Goal: Information Seeking & Learning: Learn about a topic

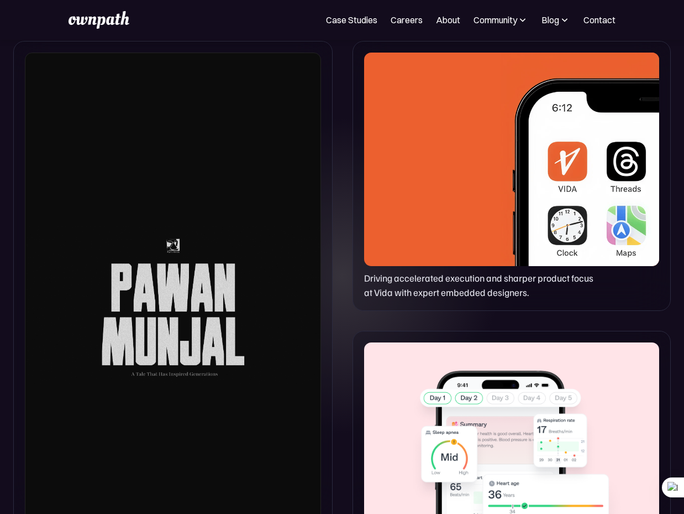
scroll to position [576, 0]
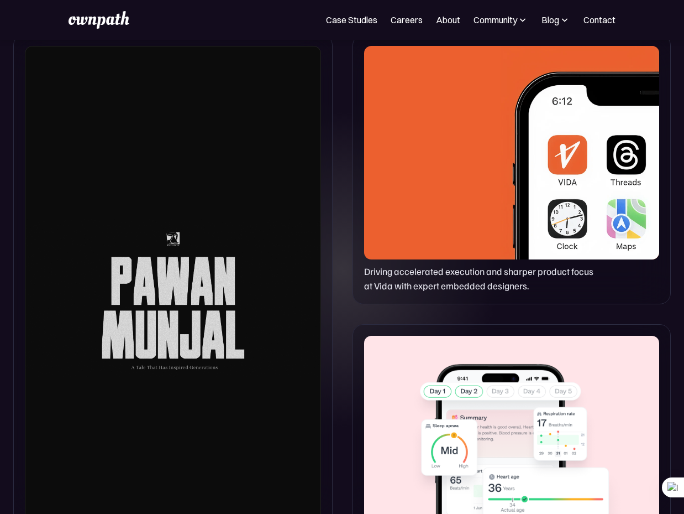
click at [480, 264] on p "Driving accelerated execution and sharper product focus at Vida with expert emb…" at bounding box center [482, 278] width 236 height 29
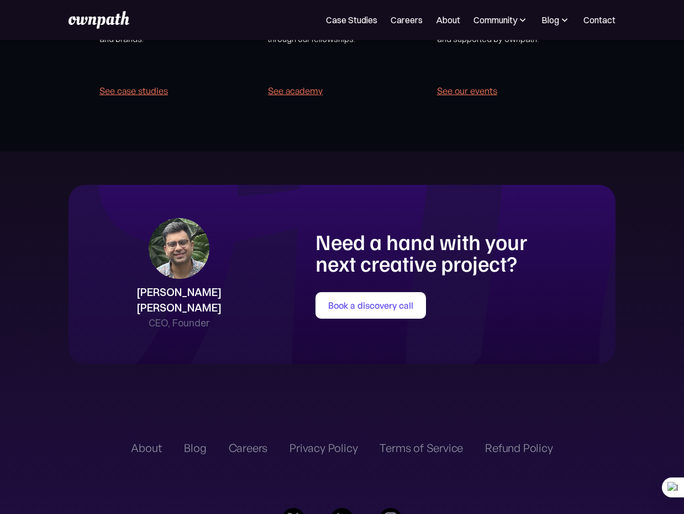
scroll to position [2267, 0]
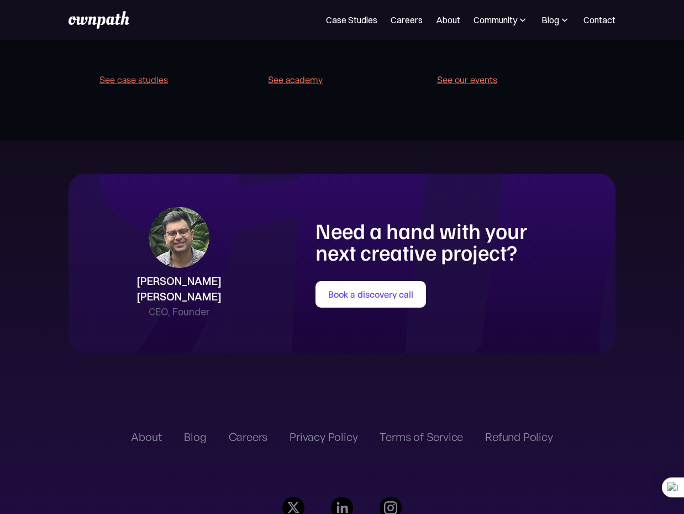
click at [210, 244] on img at bounding box center [179, 237] width 61 height 61
click at [388, 230] on h1 "Need a hand with your next creative project?" at bounding box center [460, 241] width 289 height 44
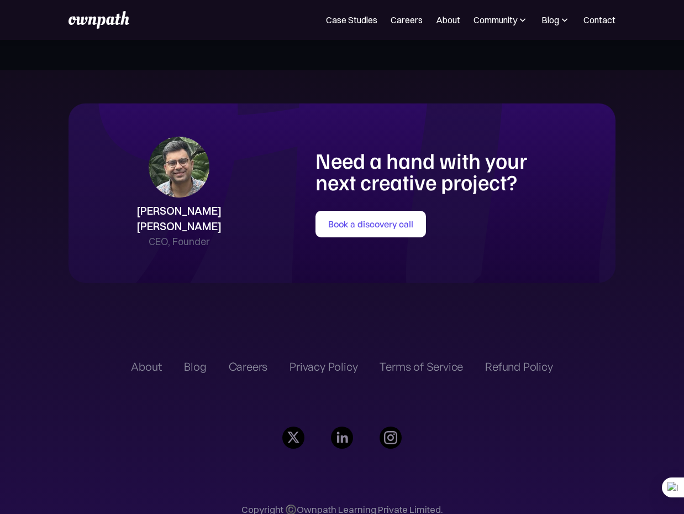
scroll to position [2373, 0]
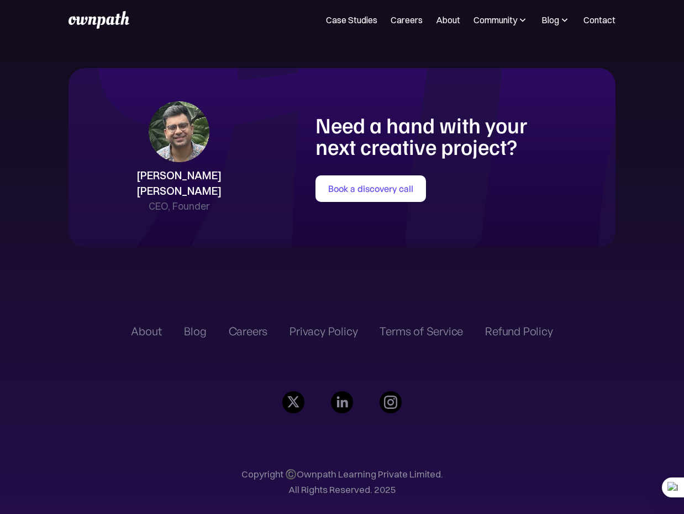
click at [245, 324] on div "Careers" at bounding box center [248, 330] width 39 height 13
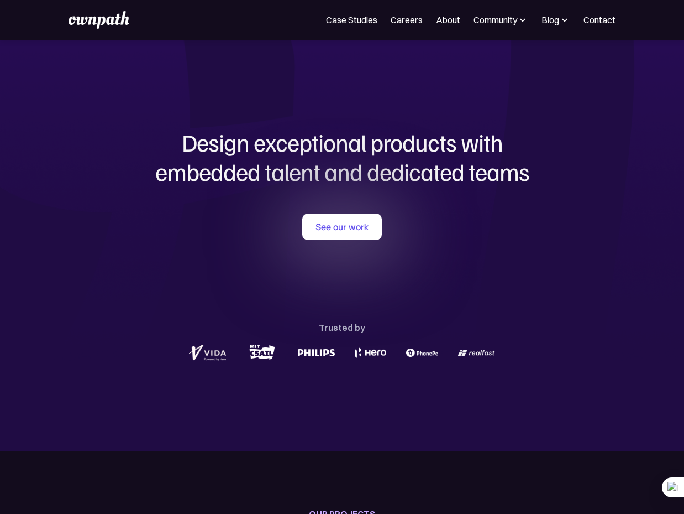
scroll to position [100, 0]
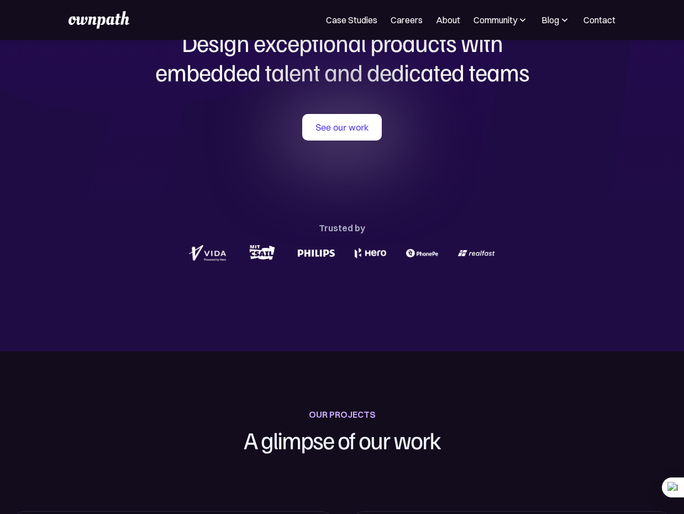
click at [333, 146] on div "See our work Trusted by" at bounding box center [342, 188] width 531 height 149
click at [333, 127] on link "See our work" at bounding box center [342, 127] width 80 height 27
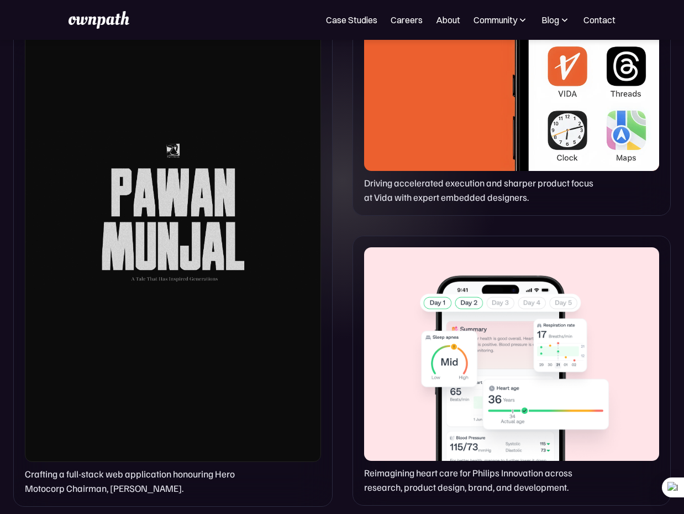
scroll to position [728, 0]
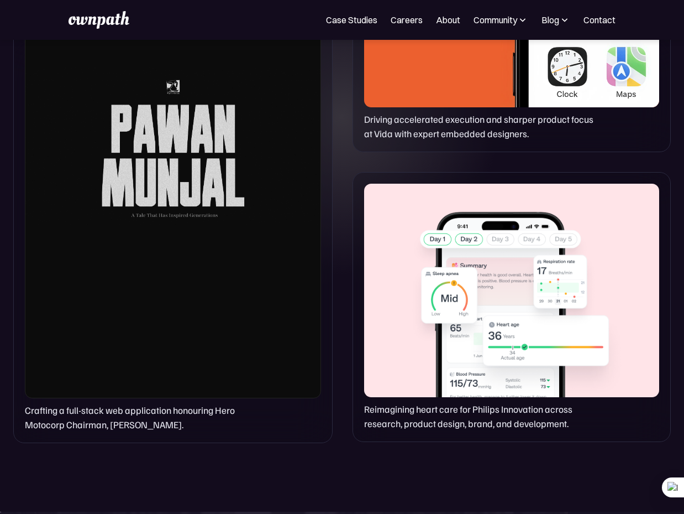
click at [187, 438] on div "Crafting a full-stack web application honouring Hero Motocorp Chairman, [PERSON…" at bounding box center [173, 162] width 320 height 561
click at [186, 429] on p "Crafting a full-stack web application honouring Hero Motocorp Chairman, [PERSON…" at bounding box center [136, 416] width 222 height 29
click at [175, 395] on div at bounding box center [173, 146] width 296 height 504
click at [200, 344] on div at bounding box center [173, 146] width 296 height 504
click at [402, 368] on div at bounding box center [511, 290] width 295 height 213
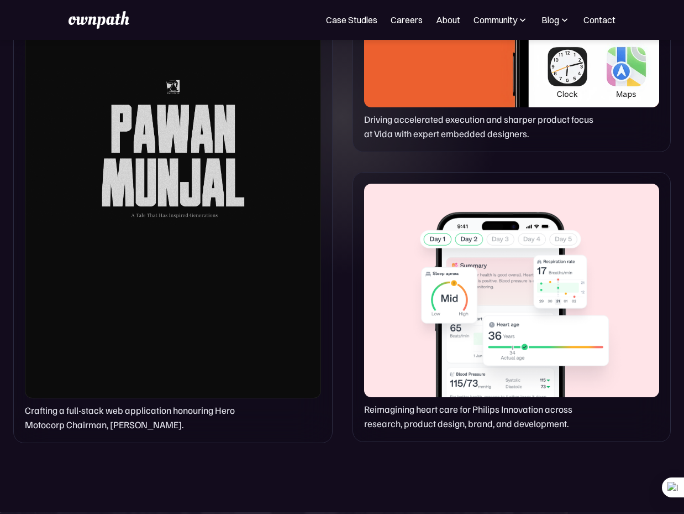
click at [404, 407] on p "Reimagining heart care for Philips Innovation across research, product design, …" at bounding box center [482, 415] width 236 height 29
click at [402, 414] on p "Reimagining heart care for Philips Innovation across research, product design, …" at bounding box center [482, 415] width 236 height 29
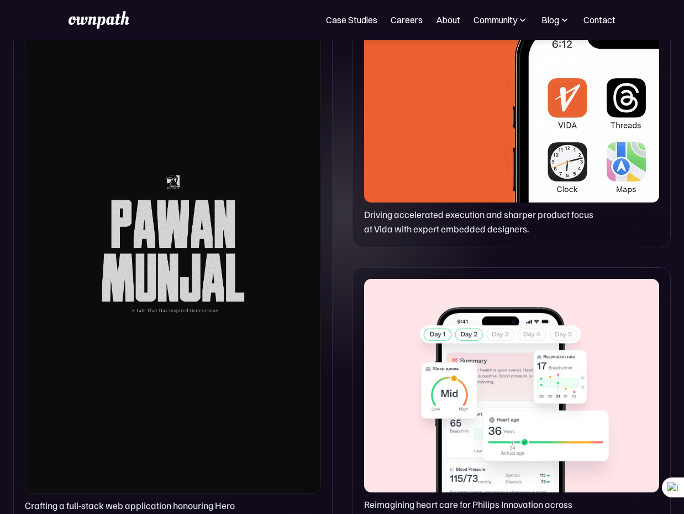
click at [450, 195] on div at bounding box center [511, 95] width 295 height 213
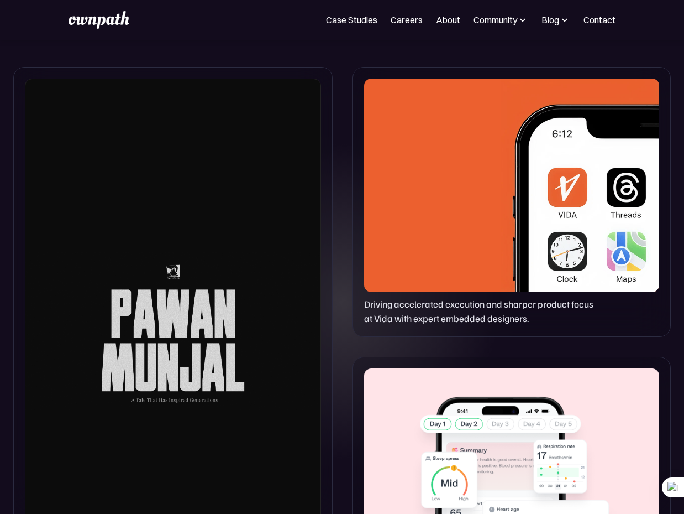
scroll to position [495, 0]
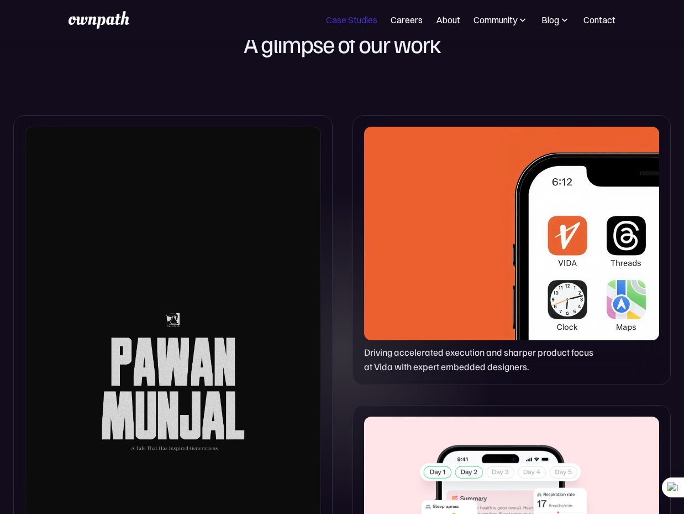
click at [355, 19] on link "Case Studies" at bounding box center [351, 19] width 51 height 13
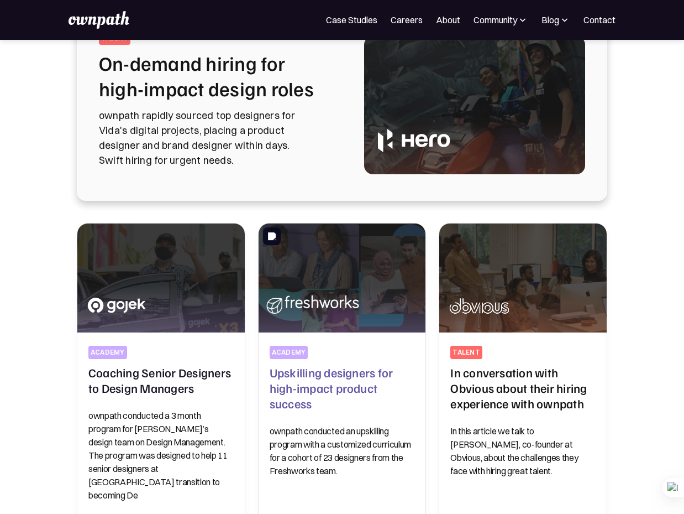
scroll to position [118, 0]
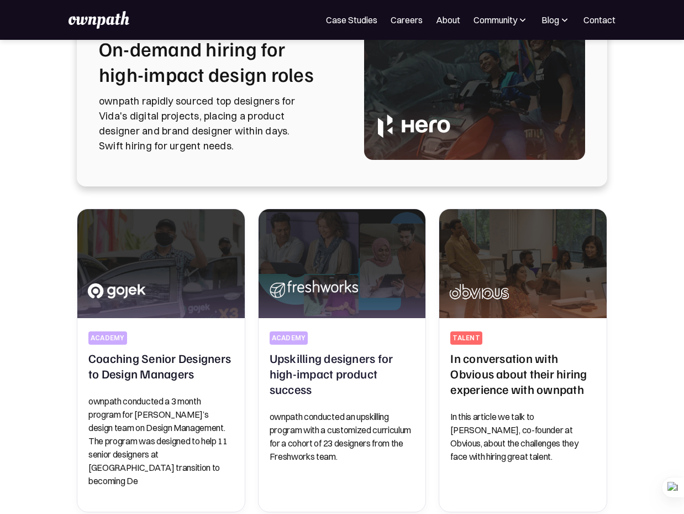
click at [290, 150] on p "ownpath rapidly sourced top designers for Vida's digital projects, placing a pr…" at bounding box center [218, 123] width 239 height 60
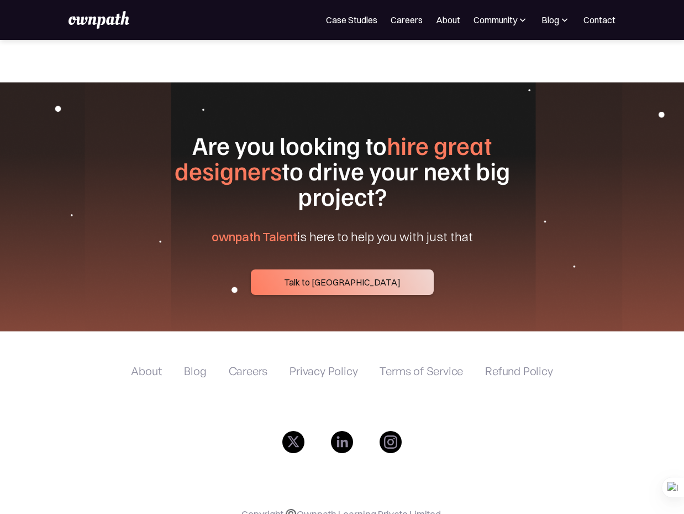
scroll to position [4118, 0]
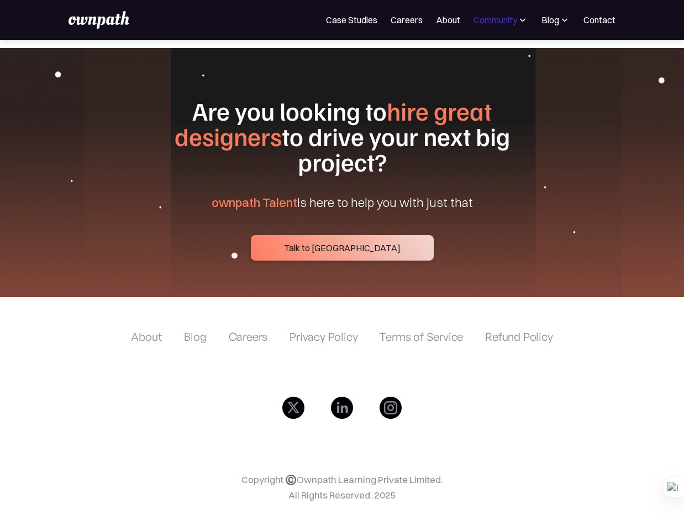
click at [504, 23] on div "Community" at bounding box center [496, 19] width 44 height 13
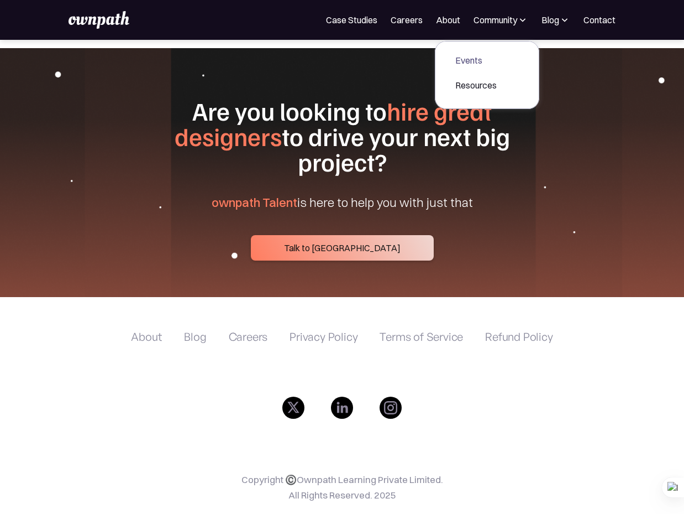
click at [470, 90] on div "Resources" at bounding box center [476, 84] width 41 height 13
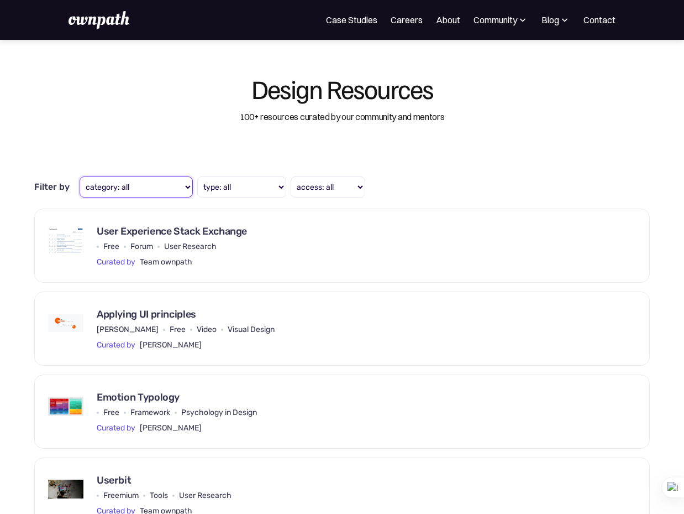
click at [174, 177] on select "category: all User Research Visual Design UX Writing Prototyping Portfolio Free…" at bounding box center [136, 186] width 113 height 21
click at [80, 176] on select "category: all User Research Visual Design UX Writing Prototyping Portfolio Free…" at bounding box center [136, 186] width 113 height 21
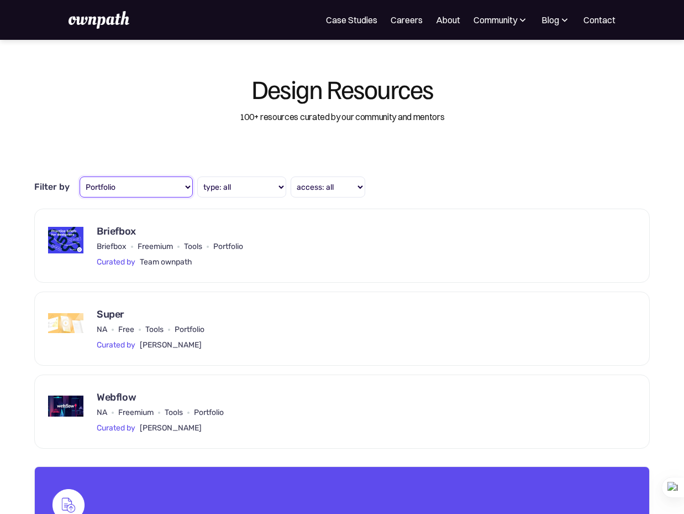
click at [176, 191] on select "category: all User Research Visual Design UX Writing Prototyping Portfolio Free…" at bounding box center [136, 186] width 113 height 21
select select "Psychology in Design"
click at [80, 176] on select "category: all User Research Visual Design UX Writing Prototyping Portfolio Free…" at bounding box center [136, 186] width 113 height 21
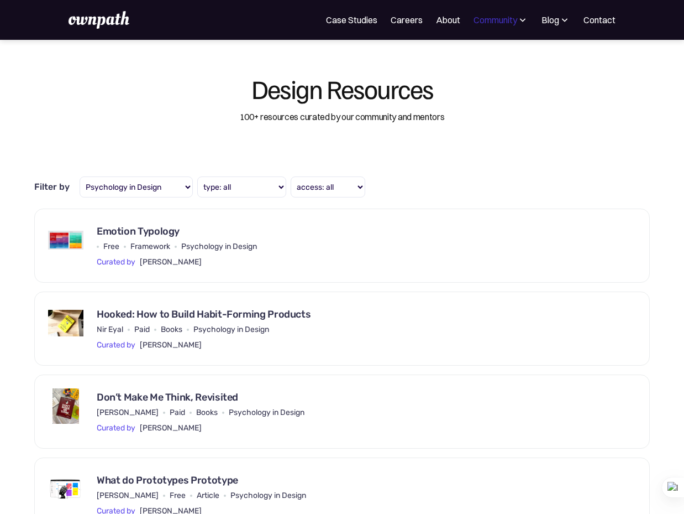
click at [478, 22] on div "Community" at bounding box center [496, 19] width 44 height 13
click at [478, 60] on div "Events" at bounding box center [476, 60] width 41 height 13
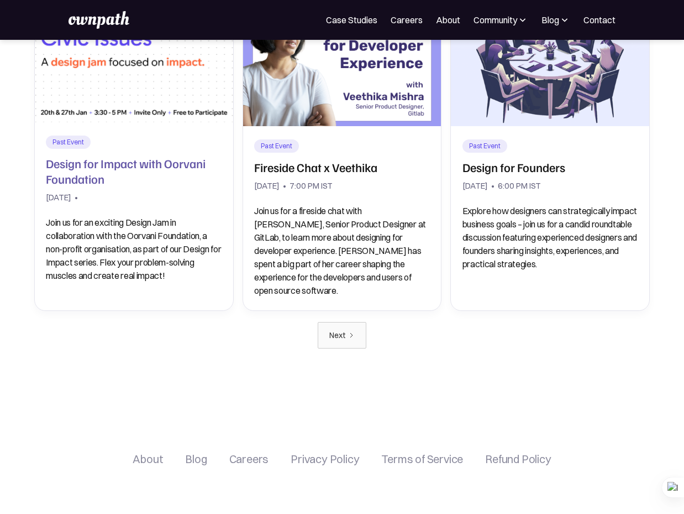
scroll to position [969, 0]
